Goal: Check status: Check status

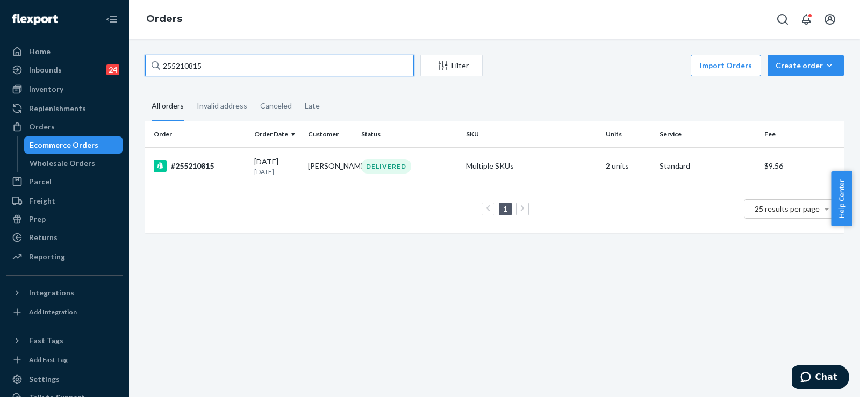
click at [181, 67] on input "255210815" at bounding box center [279, 65] width 269 height 21
paste input "45473"
type input "255245473"
click at [388, 169] on div "DELIVERED" at bounding box center [386, 166] width 50 height 15
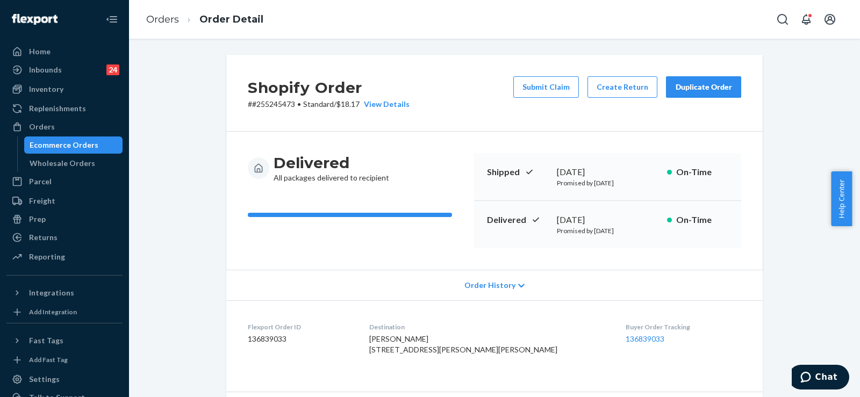
click at [409, 262] on div "Delivered All packages delivered to recipient Shipped [DATE] Promised by [DATE]…" at bounding box center [494, 201] width 536 height 138
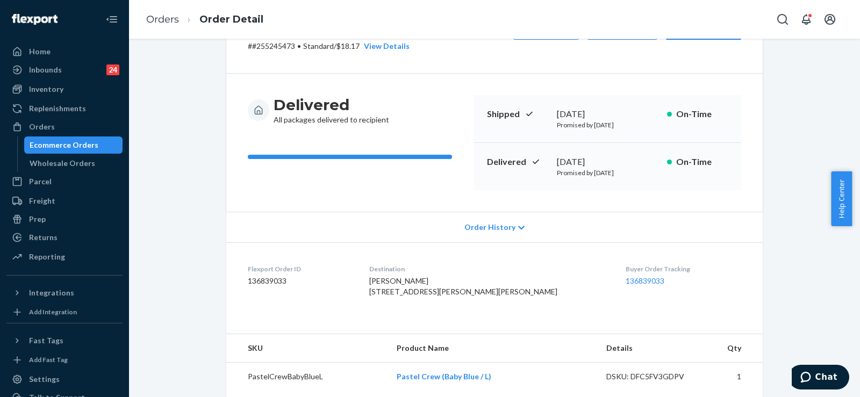
scroll to position [215, 0]
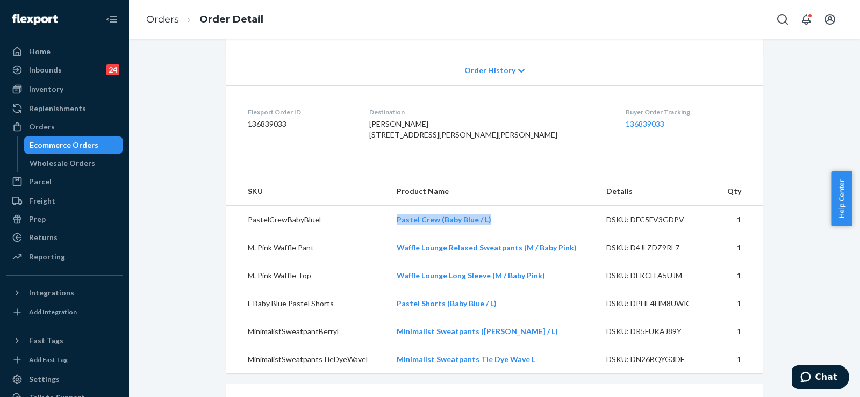
drag, startPoint x: 513, startPoint y: 236, endPoint x: 389, endPoint y: 240, distance: 124.1
click at [389, 234] on td "Pastel Crew (Baby Blue / L)" at bounding box center [493, 220] width 210 height 28
copy link "Pastel Crew (Baby Blue / L)"
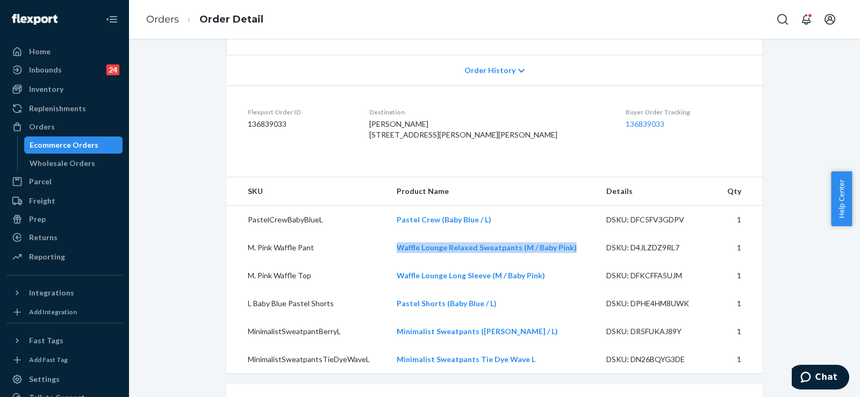
drag, startPoint x: 368, startPoint y: 264, endPoint x: 580, endPoint y: 270, distance: 212.3
click at [580, 262] on tr "M. Pink Waffle Pant Waffle Lounge Relaxed Sweatpants (M / Baby Pink) DSKU: D4JL…" at bounding box center [494, 248] width 536 height 28
copy tr "Waffle Lounge Relaxed Sweatpants (M / Baby Pink)"
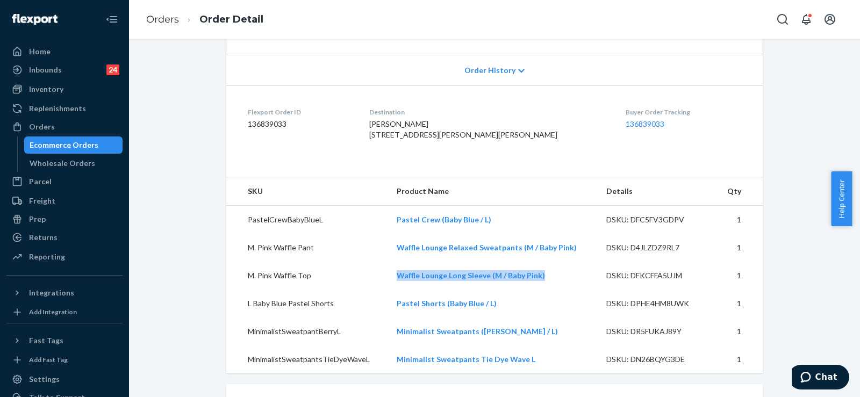
drag, startPoint x: 477, startPoint y: 295, endPoint x: 384, endPoint y: 318, distance: 95.6
click at [383, 290] on tr "M. Pink Waffle Top Waffle Lounge Long Sleeve (M / Baby Pink) DSKU: DFKCFFA5UJM 1" at bounding box center [494, 276] width 536 height 28
copy tr "Waffle Lounge Long Sleeve (M / Baby Pink)"
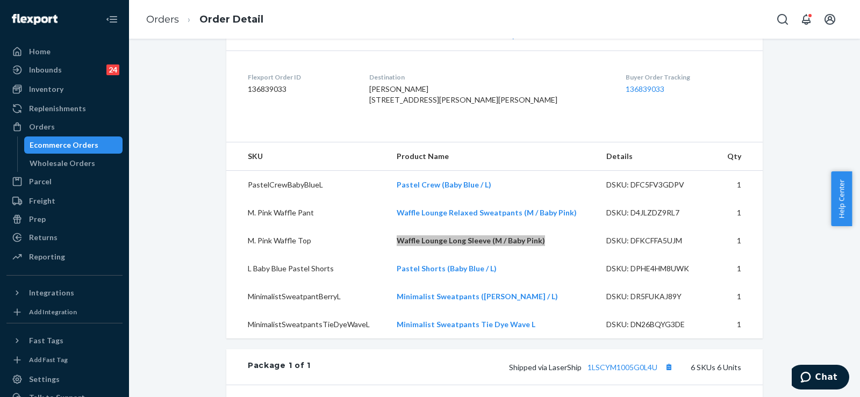
scroll to position [269, 0]
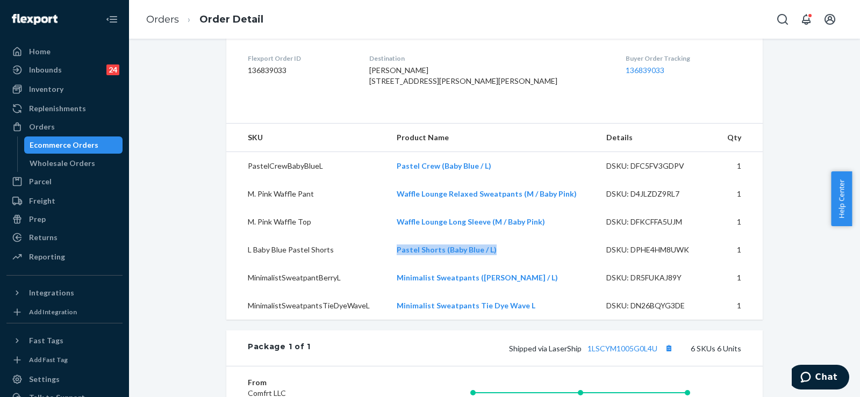
drag, startPoint x: 427, startPoint y: 266, endPoint x: 511, endPoint y: 269, distance: 84.9
click at [511, 264] on tr "L Baby Blue Pastel Shorts Pastel Shorts (Baby Blue / L) DSKU: DPHE4HM8UWK 1" at bounding box center [494, 250] width 536 height 28
copy tr "Pastel Shorts (Baby Blue / L)"
drag, startPoint x: 384, startPoint y: 298, endPoint x: 512, endPoint y: 295, distance: 128.4
click at [512, 292] on tr "MinimalistSweatpantBerryL Minimalist Sweatpants ([PERSON_NAME] / L) DSKU: DR5FU…" at bounding box center [494, 278] width 536 height 28
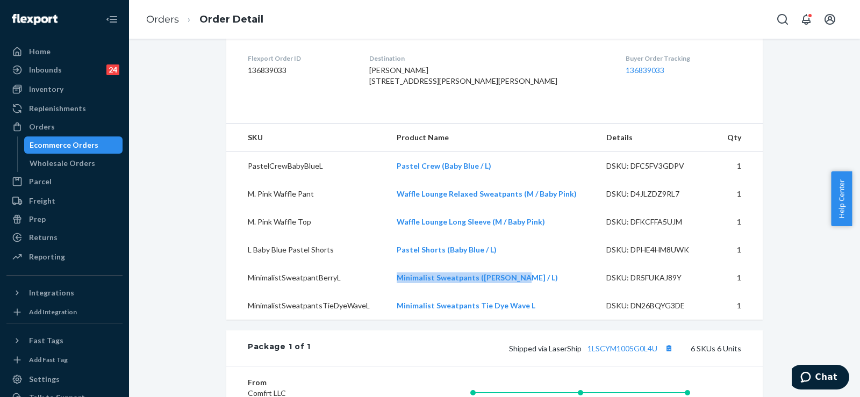
copy tr "Minimalist Sweatpants ([PERSON_NAME] / L)"
drag, startPoint x: 385, startPoint y: 327, endPoint x: 543, endPoint y: 324, distance: 158.0
click at [543, 320] on tr "MinimalistSweatpantsTieDyeWaveL Minimalist Sweatpants Tie Dye Wave L DSKU: DN26…" at bounding box center [494, 306] width 536 height 28
copy tr "Minimalist Sweatpants Tie Dye Wave L"
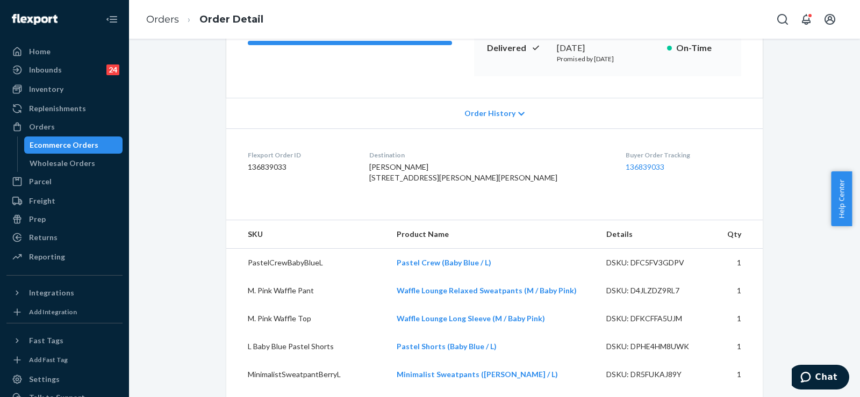
scroll to position [215, 0]
